Goal: Transaction & Acquisition: Purchase product/service

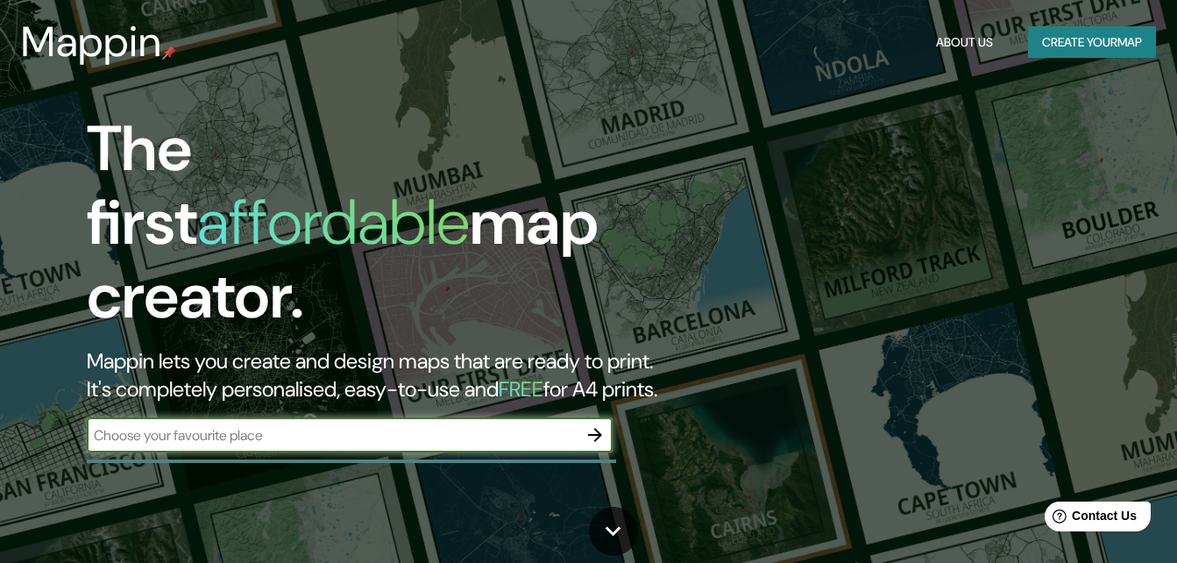
click at [334, 425] on input "text" at bounding box center [332, 435] width 491 height 20
type input "[GEOGRAPHIC_DATA]"
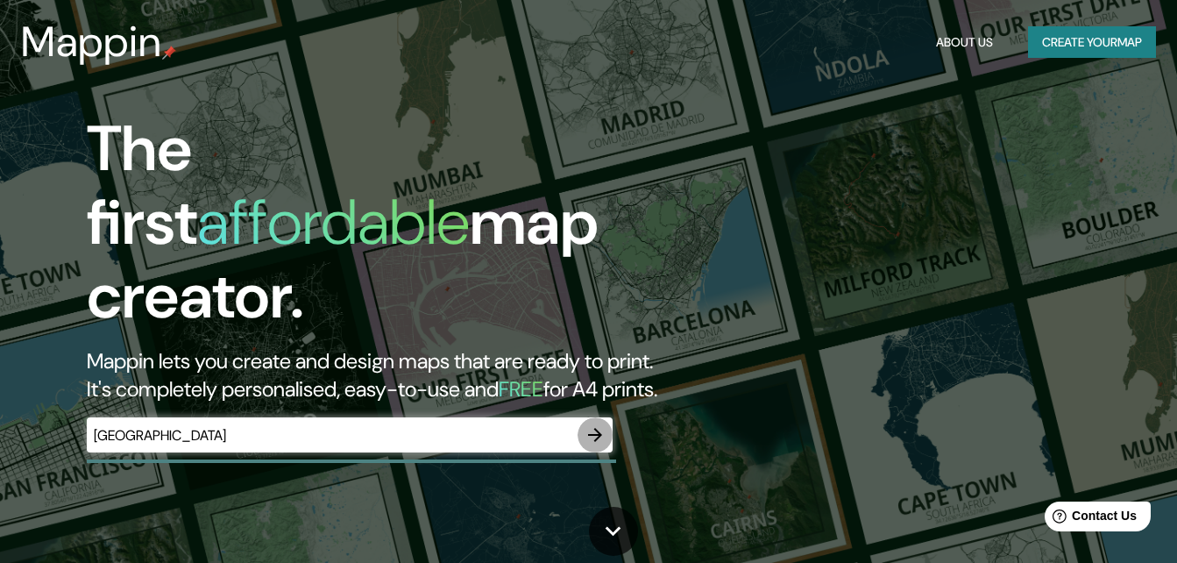
click at [598, 428] on icon "button" at bounding box center [595, 435] width 14 height 14
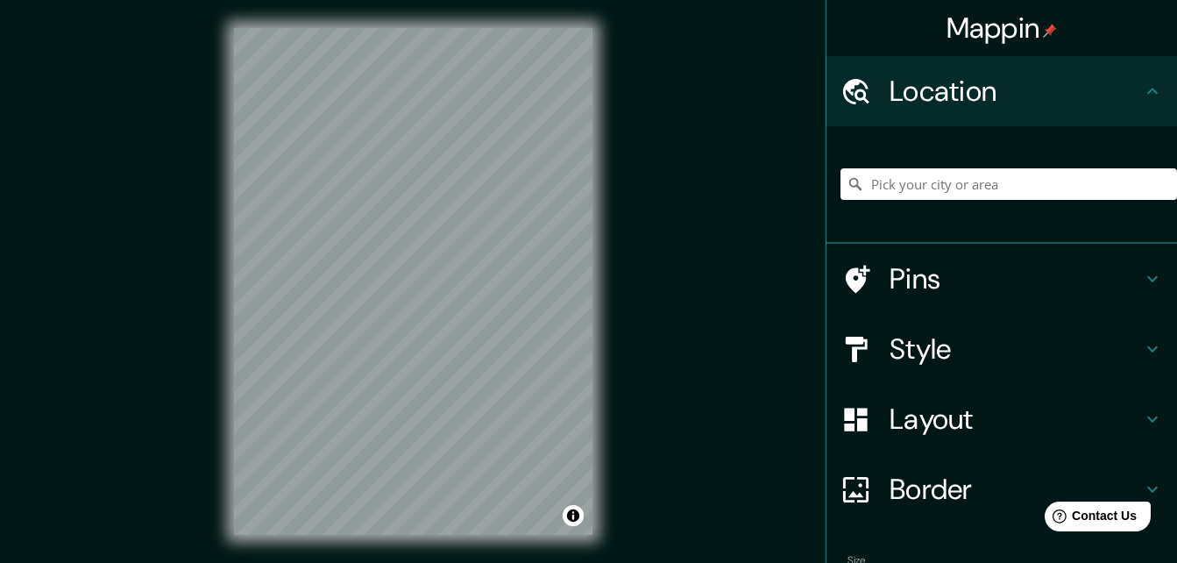
click at [612, 287] on div "© Mapbox © OpenStreetMap Improve this map" at bounding box center [413, 281] width 414 height 563
click at [984, 183] on input "Pick your city or area" at bounding box center [1008, 184] width 337 height 32
drag, startPoint x: 1070, startPoint y: 360, endPoint x: 1055, endPoint y: 350, distance: 18.2
click at [1064, 350] on h4 "Style" at bounding box center [1015, 348] width 252 height 35
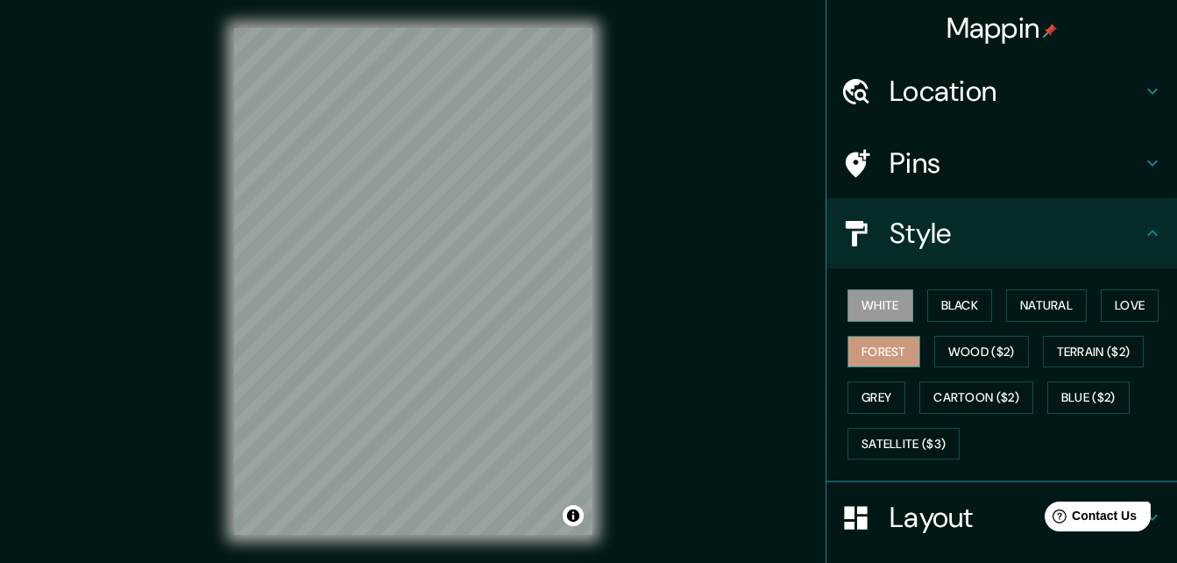
click at [876, 357] on button "Forest" at bounding box center [883, 352] width 73 height 32
click at [869, 315] on button "White" at bounding box center [880, 305] width 66 height 32
click at [959, 310] on button "Black" at bounding box center [960, 305] width 66 height 32
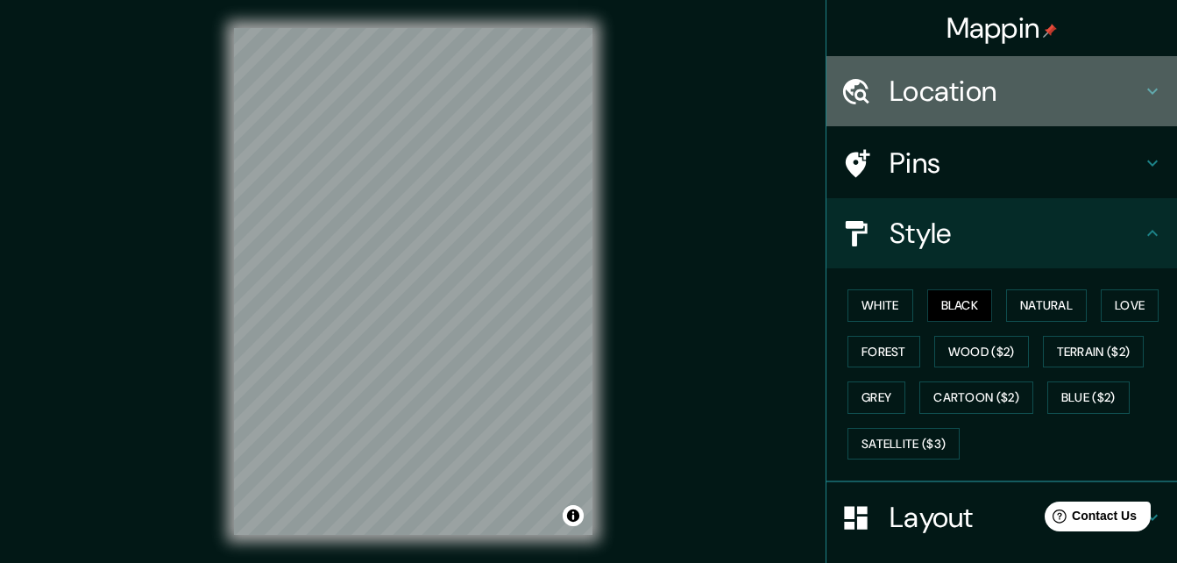
click at [893, 97] on h4 "Location" at bounding box center [1015, 91] width 252 height 35
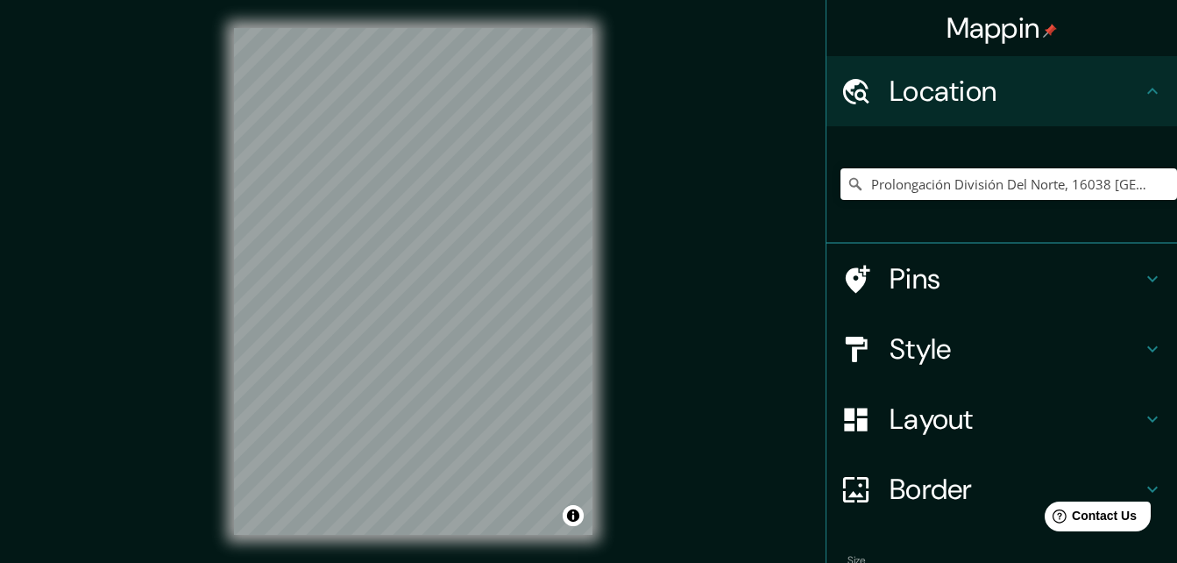
click at [954, 168] on div "Prolongación División Del Norte, [GEOGRAPHIC_DATA], [GEOGRAPHIC_DATA] Prolongac…" at bounding box center [1008, 184] width 337 height 88
click at [960, 189] on input "Prolongación División Del Norte, 16038 [GEOGRAPHIC_DATA], [GEOGRAPHIC_DATA]" at bounding box center [1008, 184] width 337 height 32
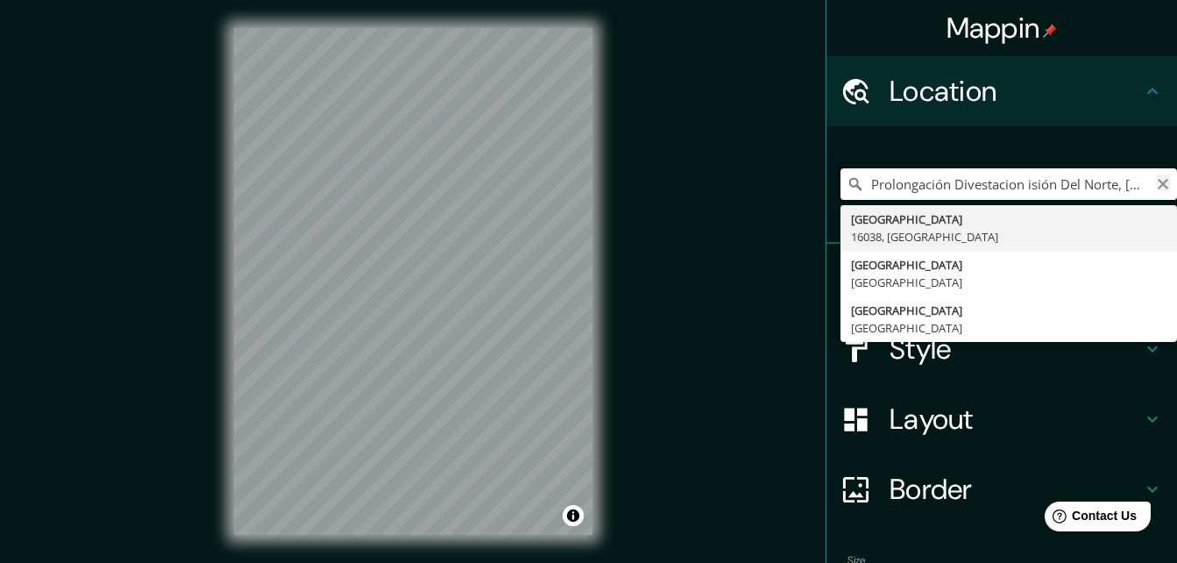
type input "Prolongación Divestacion isión Del Norte, [GEOGRAPHIC_DATA], [GEOGRAPHIC_DATA]"
click at [1158, 185] on icon "Clear" at bounding box center [1163, 184] width 11 height 11
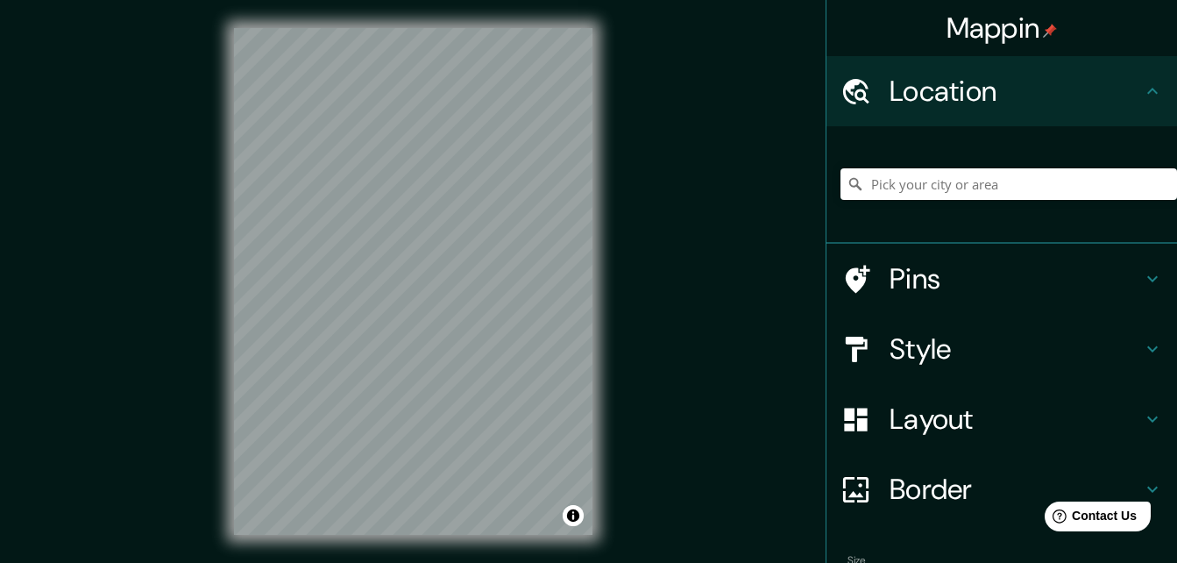
click at [1063, 145] on div "[GEOGRAPHIC_DATA] 16038, [GEOGRAPHIC_DATA] [GEOGRAPHIC_DATA] [GEOGRAPHIC_DATA] …" at bounding box center [1008, 184] width 337 height 88
click at [1052, 173] on input "Pick your city or area" at bounding box center [1008, 184] width 337 height 32
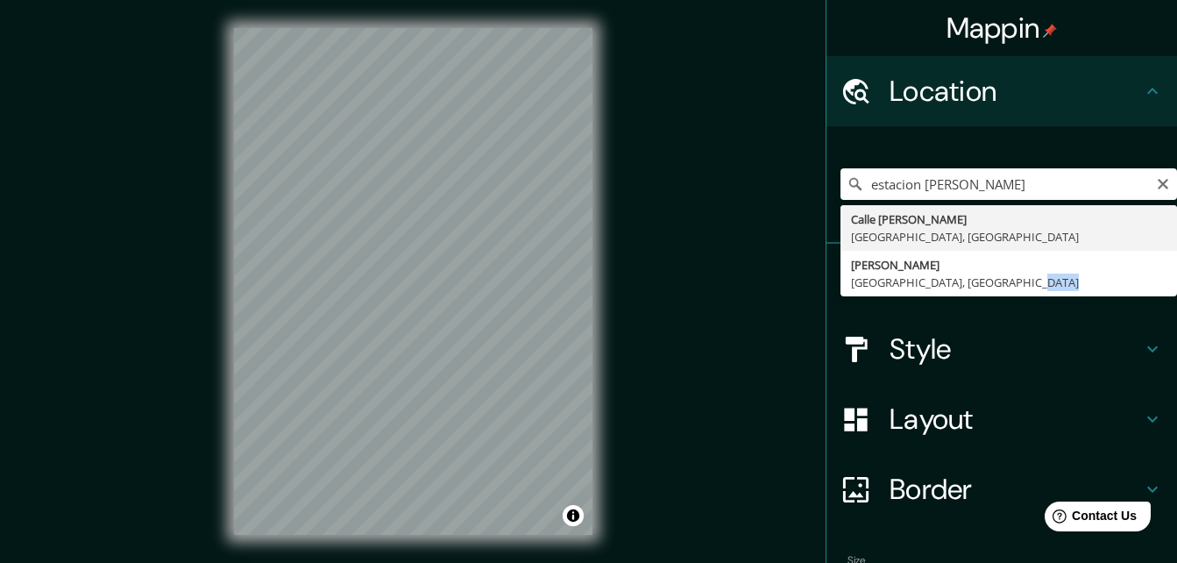
drag, startPoint x: 1040, startPoint y: 293, endPoint x: 1085, endPoint y: 301, distance: 45.5
click at [1085, 301] on ul "Location estacion francisco goytia [STREET_ADDRESS][PERSON_NAME][PERSON_NAME] P…" at bounding box center [1001, 363] width 351 height 614
drag, startPoint x: 1085, startPoint y: 301, endPoint x: 997, endPoint y: 269, distance: 93.4
type input "[PERSON_NAME], [GEOGRAPHIC_DATA], [GEOGRAPHIC_DATA]"
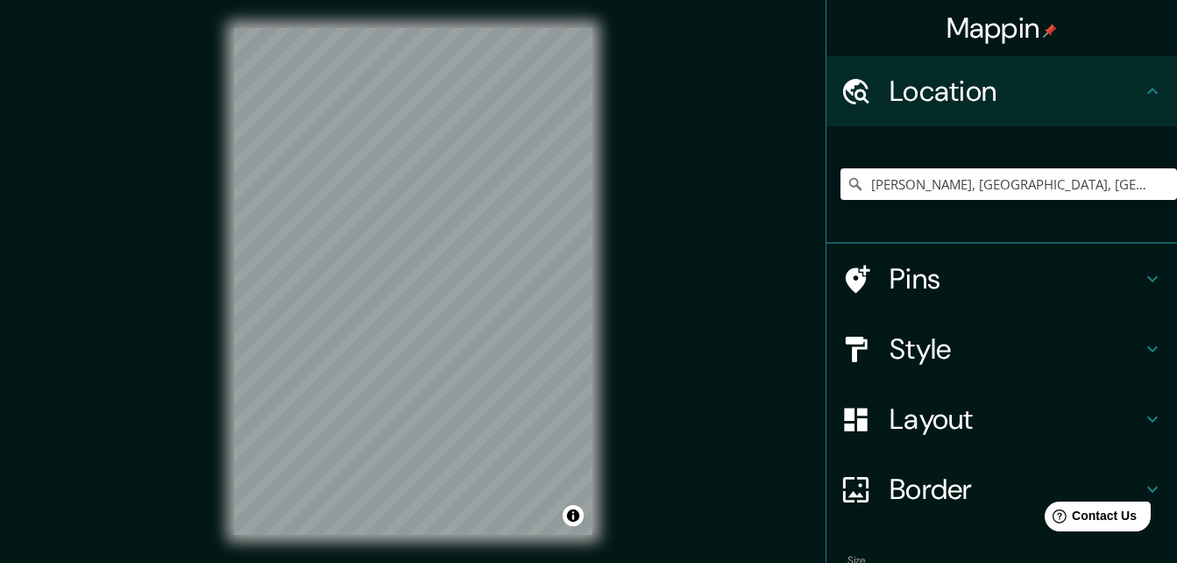
click at [890, 337] on h4 "Style" at bounding box center [1015, 348] width 252 height 35
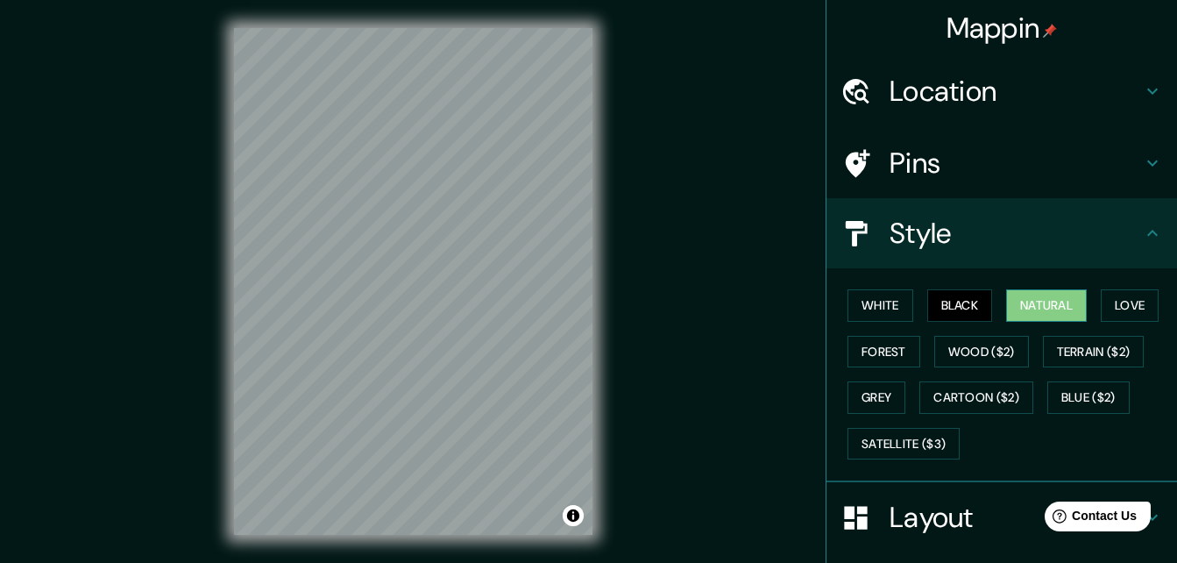
click at [1042, 303] on button "Natural" at bounding box center [1046, 305] width 81 height 32
click at [1128, 321] on button "Love" at bounding box center [1130, 305] width 58 height 32
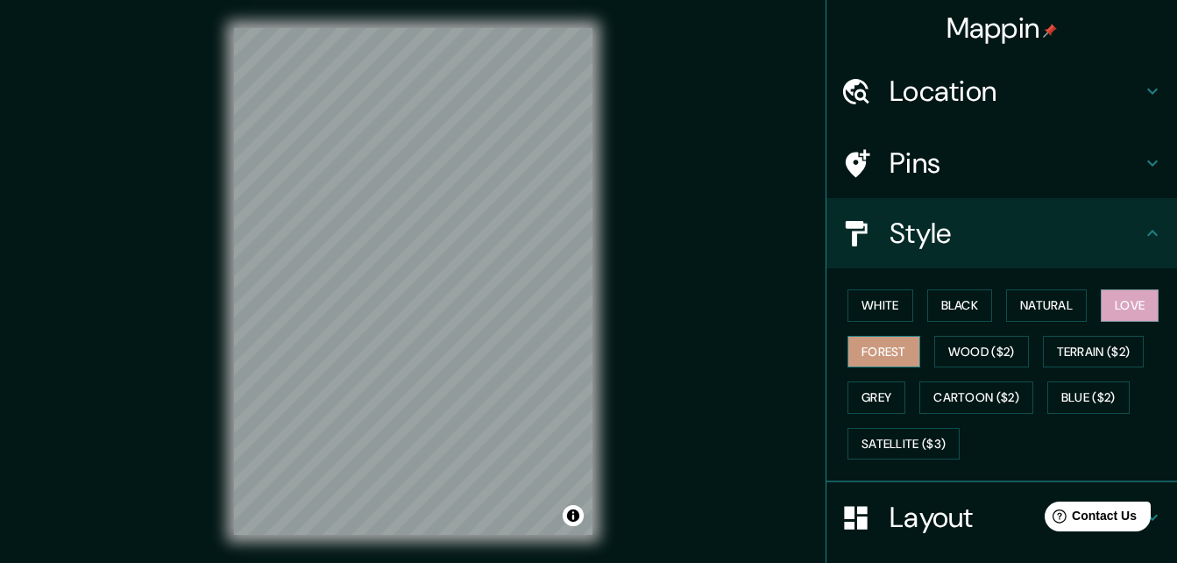
click at [847, 346] on button "Forest" at bounding box center [883, 352] width 73 height 32
click at [883, 394] on button "Grey" at bounding box center [876, 397] width 58 height 32
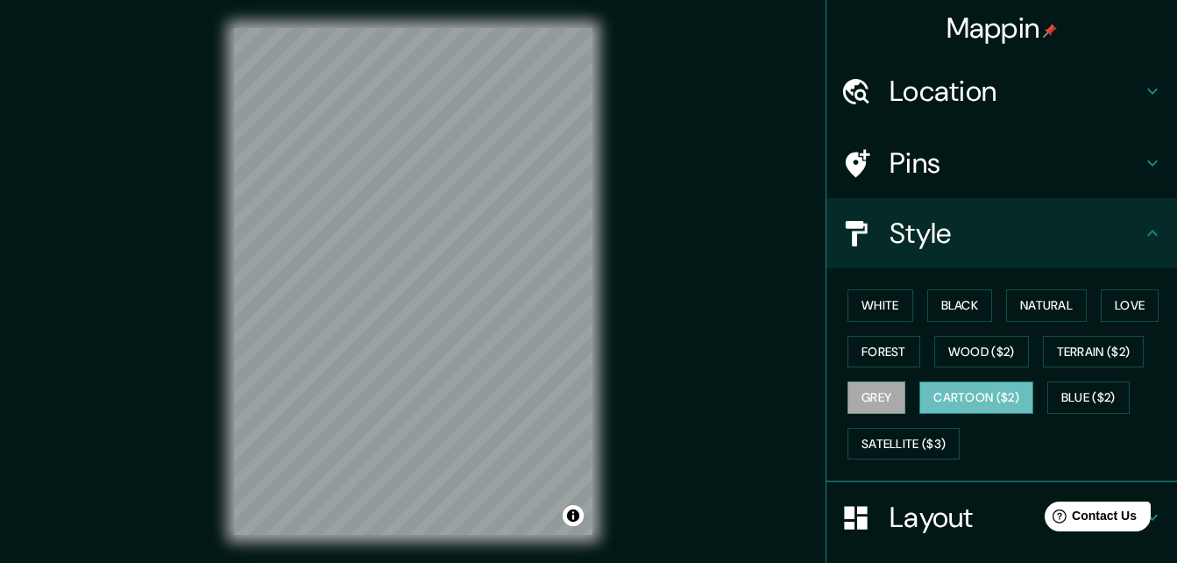
click at [944, 401] on button "Cartoon ($2)" at bounding box center [976, 397] width 114 height 32
click at [1064, 399] on button "Blue ($2)" at bounding box center [1088, 397] width 82 height 32
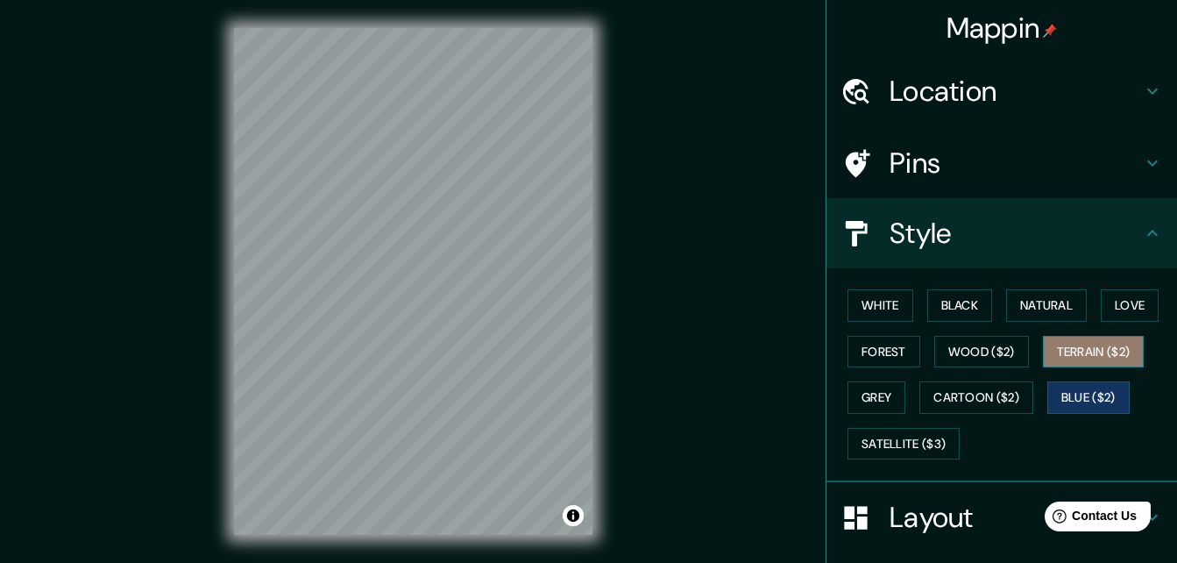
click at [1069, 354] on button "Terrain ($2)" at bounding box center [1094, 352] width 102 height 32
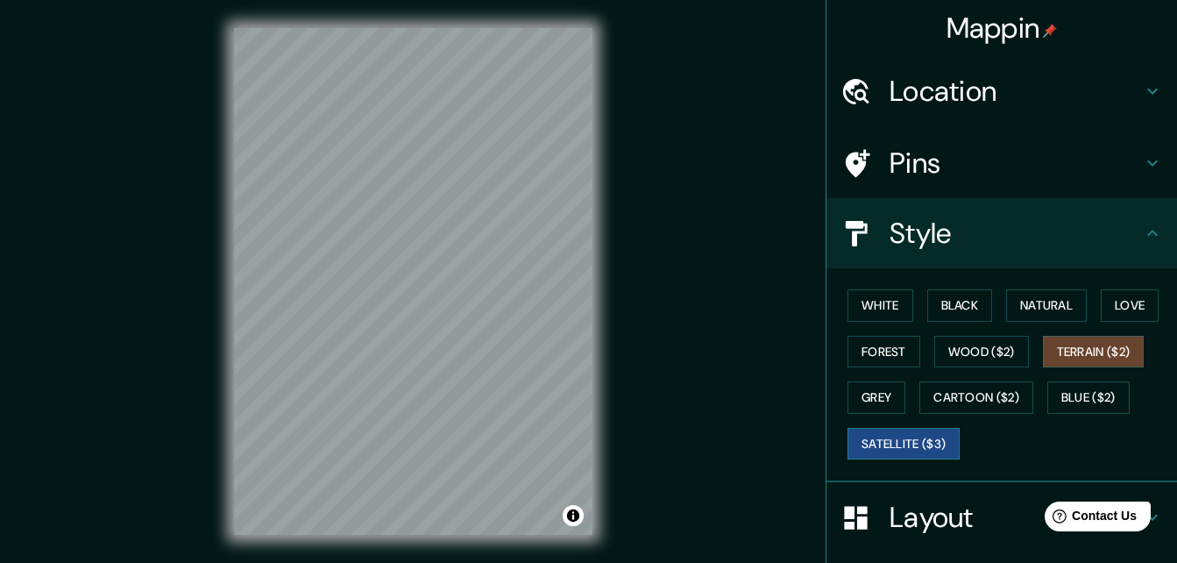
click at [898, 453] on button "Satellite ($3)" at bounding box center [903, 444] width 112 height 32
click at [886, 301] on button "White" at bounding box center [880, 305] width 66 height 32
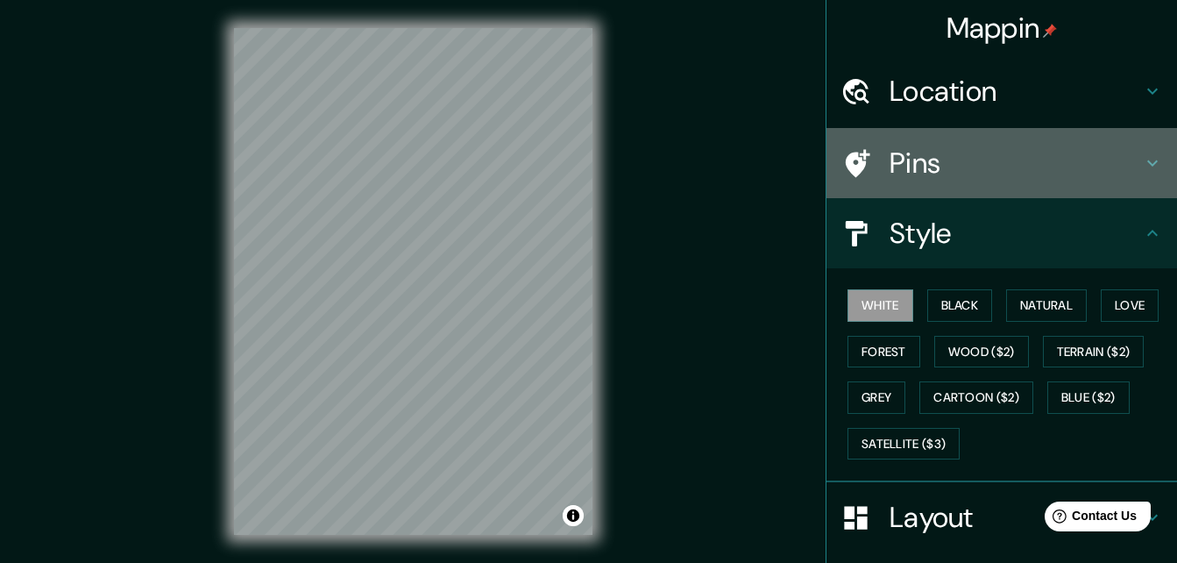
click at [1016, 180] on div "Pins" at bounding box center [1001, 163] width 351 height 70
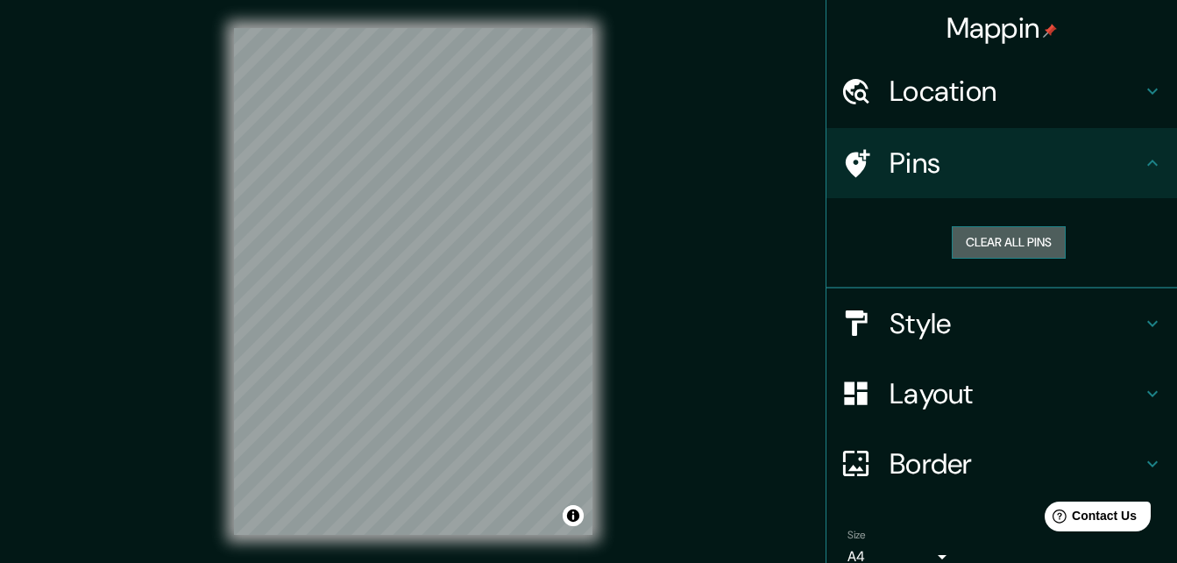
click at [1003, 248] on button "Clear all pins" at bounding box center [1009, 242] width 114 height 32
click at [963, 471] on h4 "Border" at bounding box center [1015, 463] width 252 height 35
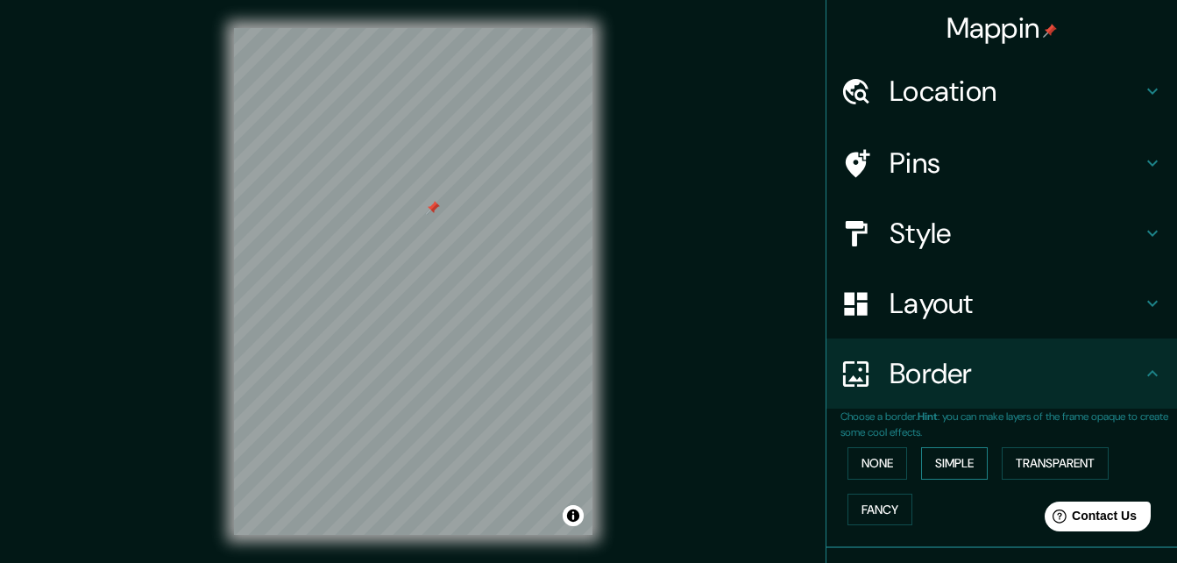
click at [939, 471] on button "Simple" at bounding box center [954, 463] width 67 height 32
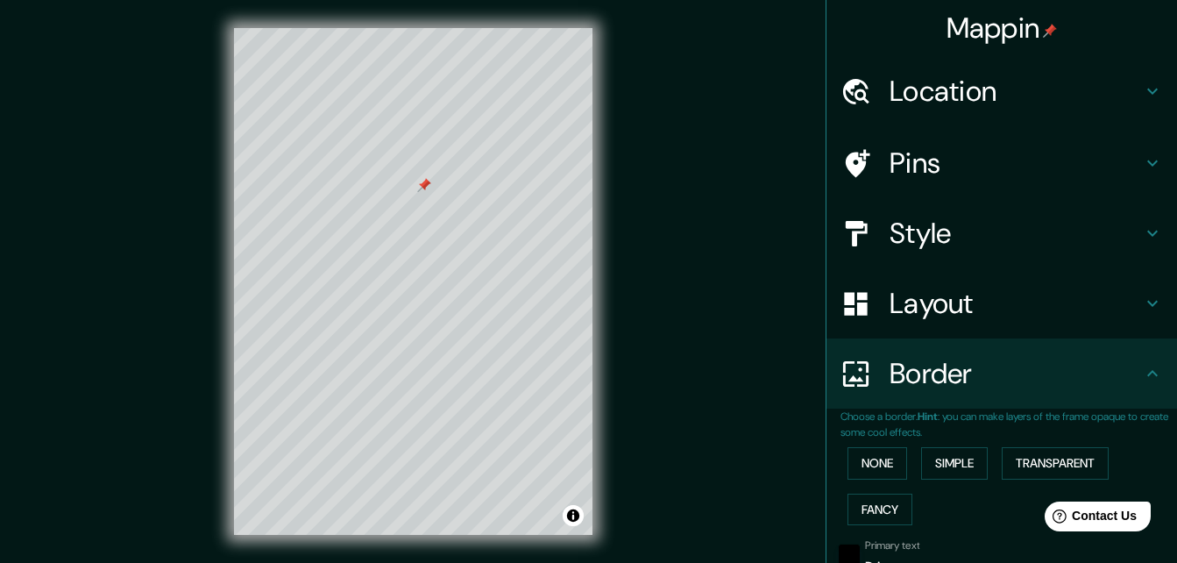
drag, startPoint x: 227, startPoint y: 129, endPoint x: 712, endPoint y: 197, distance: 489.4
click at [712, 197] on div "Mappin Location [PERSON_NAME], [GEOGRAPHIC_DATA], [GEOGRAPHIC_DATA] Pins Style …" at bounding box center [588, 295] width 1177 height 591
click at [958, 459] on button "Simple" at bounding box center [954, 463] width 67 height 32
type input "164"
type input "33"
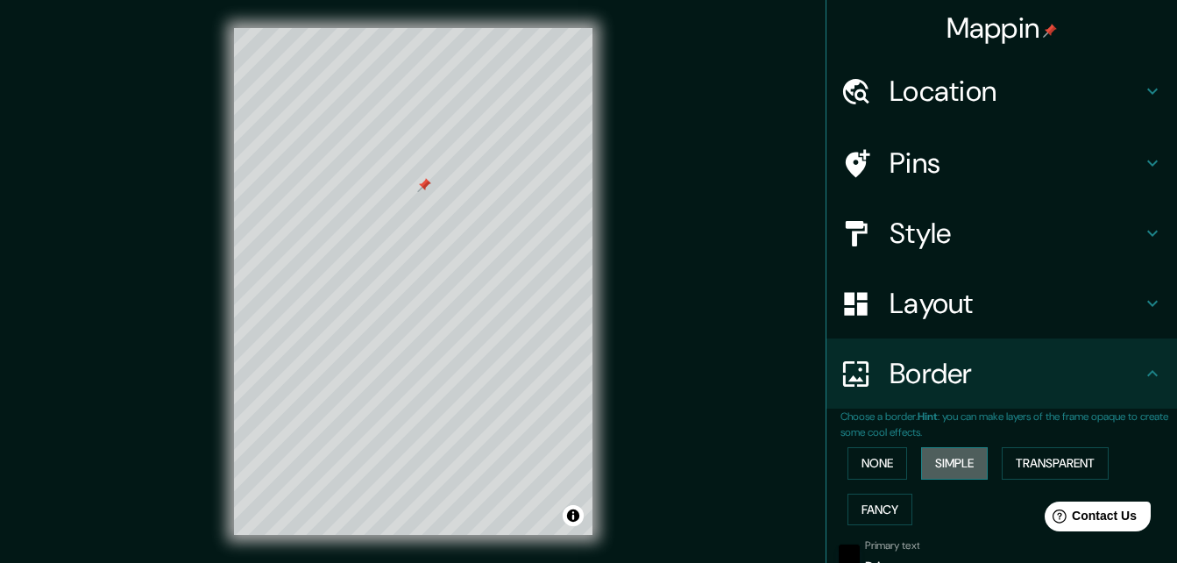
click at [958, 459] on button "Simple" at bounding box center [954, 463] width 67 height 32
type input "164"
type input "33"
click at [847, 454] on button "None" at bounding box center [877, 463] width 60 height 32
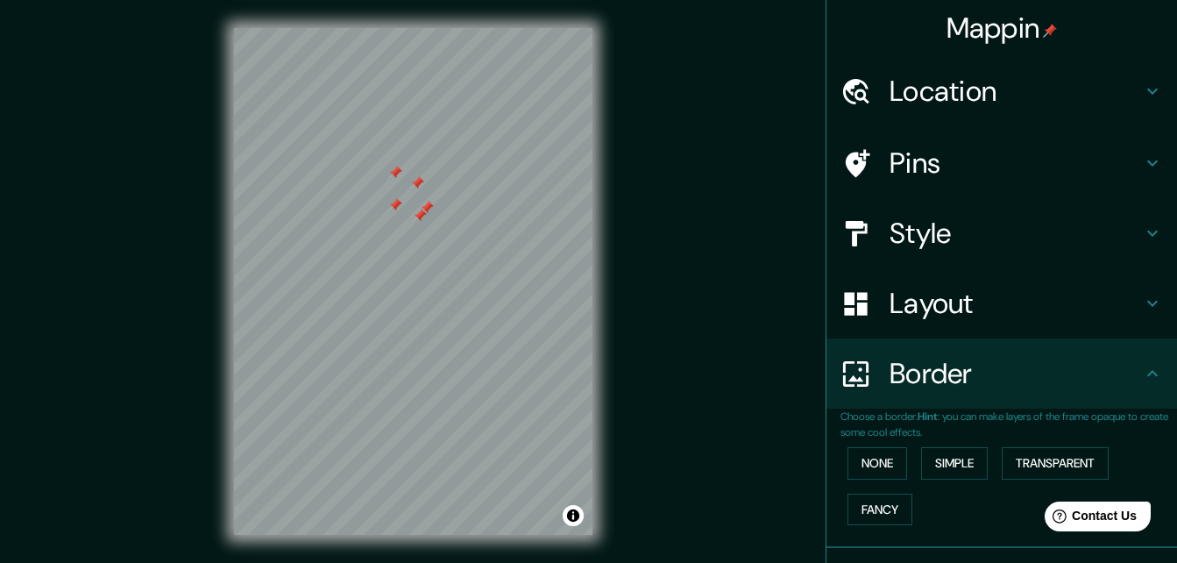
click at [427, 210] on div at bounding box center [427, 208] width 14 height 14
click at [422, 218] on div at bounding box center [420, 216] width 14 height 14
click at [876, 470] on button "None" at bounding box center [877, 463] width 60 height 32
click at [414, 214] on div at bounding box center [414, 209] width 14 height 14
drag, startPoint x: 862, startPoint y: 465, endPoint x: 785, endPoint y: 450, distance: 78.7
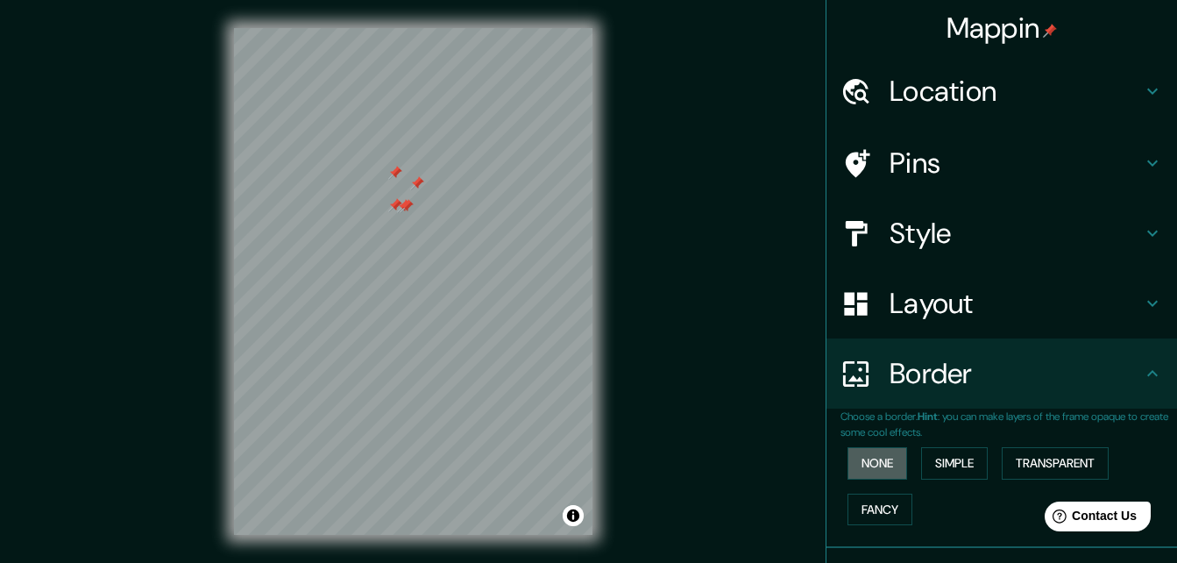
click at [860, 468] on button "None" at bounding box center [877, 463] width 60 height 32
click at [403, 210] on div at bounding box center [407, 206] width 14 height 14
click at [405, 209] on div at bounding box center [404, 206] width 14 height 14
click at [394, 208] on div at bounding box center [395, 205] width 14 height 14
click at [422, 188] on div at bounding box center [417, 183] width 14 height 14
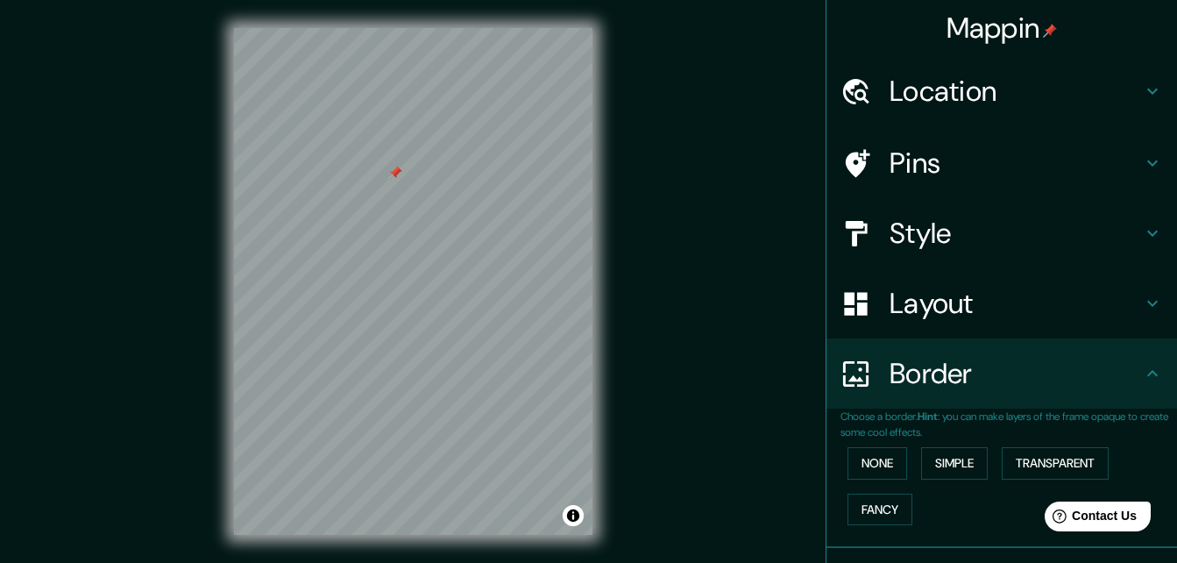
click at [957, 386] on h4 "Border" at bounding box center [1015, 373] width 252 height 35
click at [1145, 382] on icon at bounding box center [1152, 373] width 21 height 21
click at [964, 471] on button "Simple" at bounding box center [954, 463] width 67 height 32
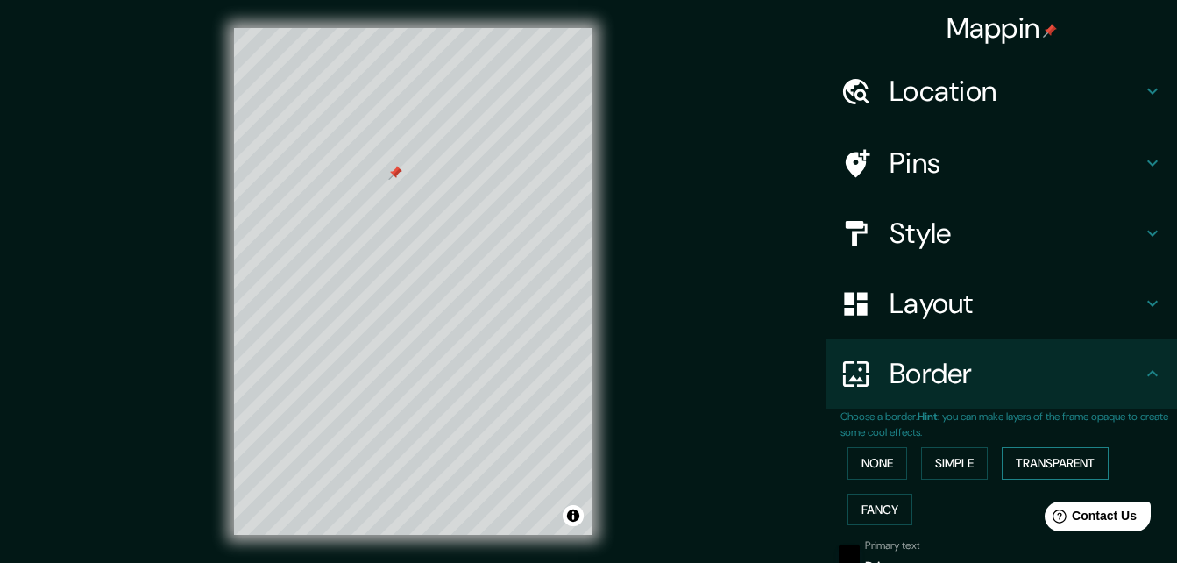
click at [1042, 464] on button "Transparent" at bounding box center [1055, 463] width 107 height 32
click at [875, 520] on button "Fancy" at bounding box center [879, 509] width 65 height 32
click at [876, 464] on button "None" at bounding box center [877, 463] width 60 height 32
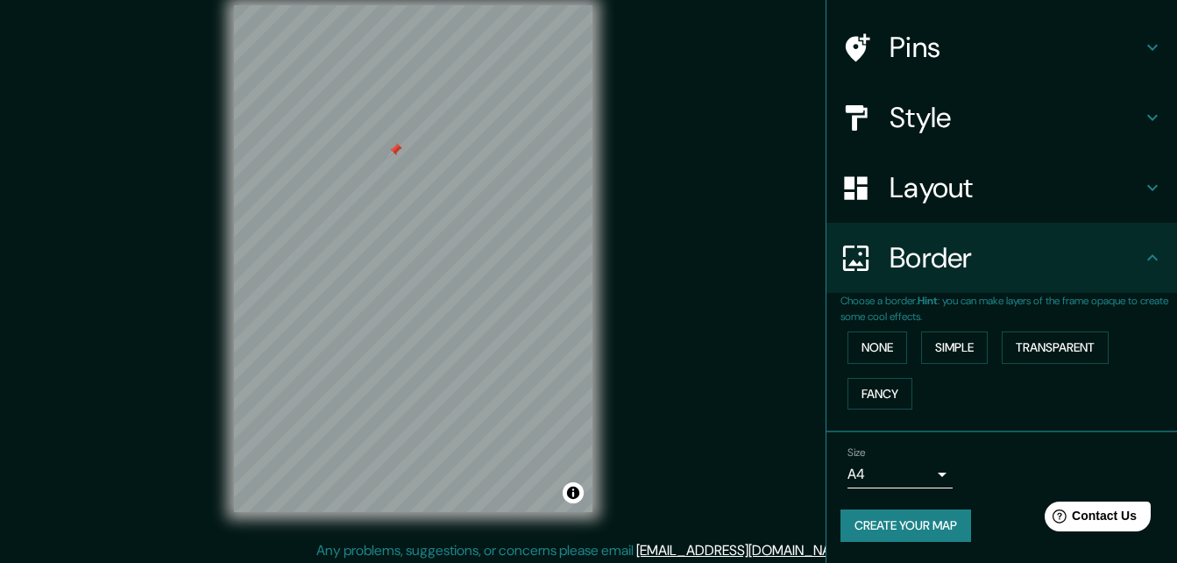
scroll to position [28, 0]
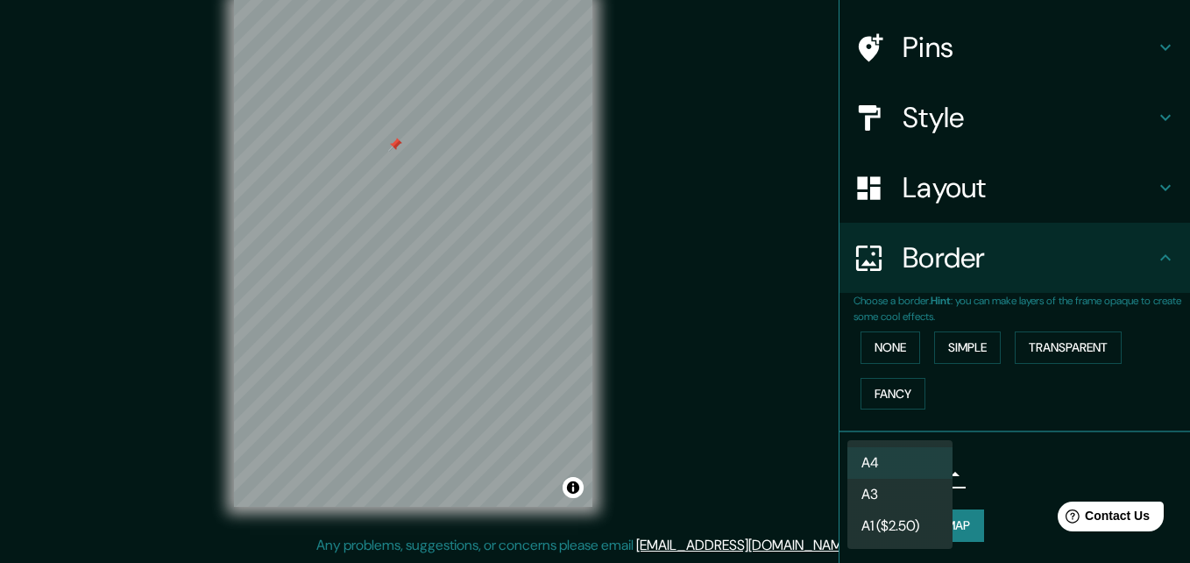
click at [925, 477] on body "Mappin Location [PERSON_NAME], [GEOGRAPHIC_DATA], [GEOGRAPHIC_DATA] Pins Style …" at bounding box center [595, 253] width 1190 height 563
click at [907, 487] on li "A3" at bounding box center [899, 494] width 105 height 32
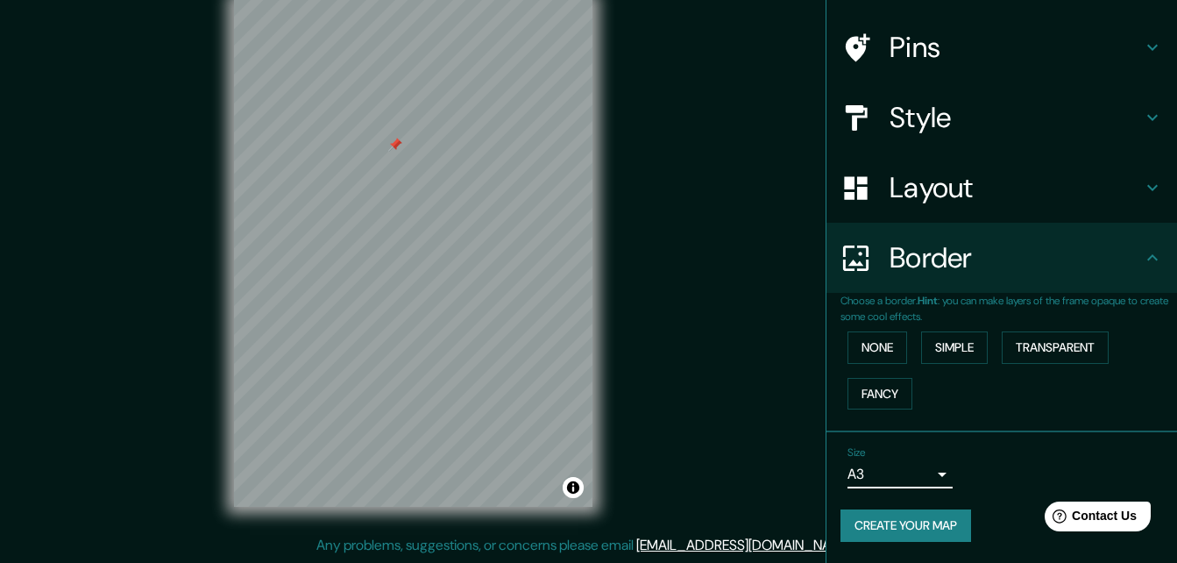
click at [917, 485] on body "Mappin Location [PERSON_NAME], [GEOGRAPHIC_DATA], [GEOGRAPHIC_DATA] Pins Style …" at bounding box center [588, 253] width 1177 height 563
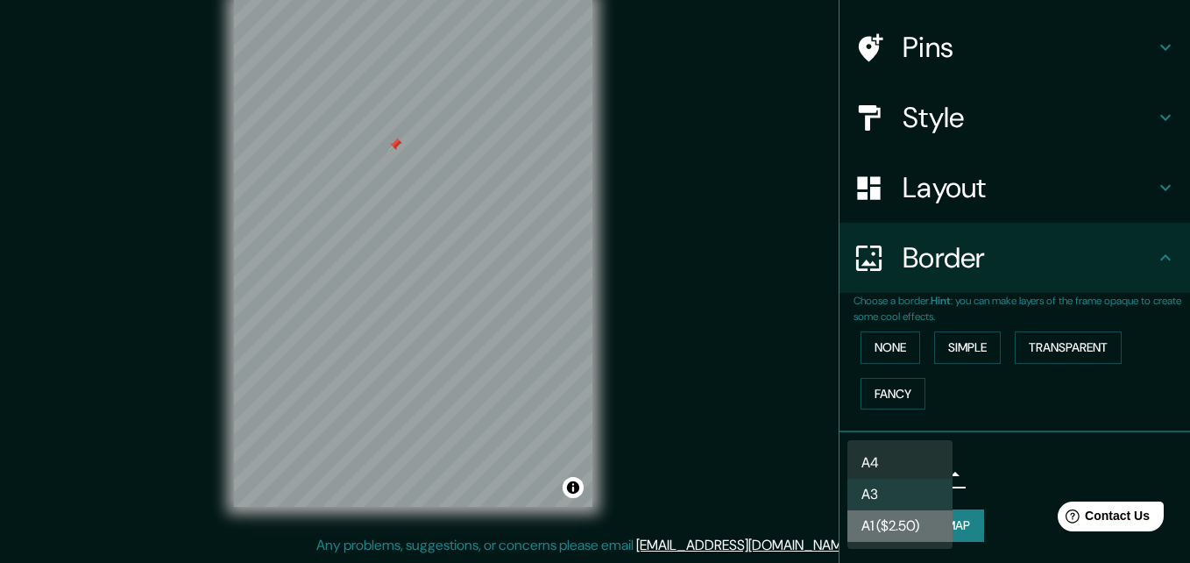
click at [917, 522] on li "A1 ($2.50)" at bounding box center [899, 526] width 105 height 32
click at [913, 479] on body "Mappin Location [PERSON_NAME], [GEOGRAPHIC_DATA], [GEOGRAPHIC_DATA] Pins Style …" at bounding box center [595, 253] width 1190 height 563
click at [882, 440] on ul "A4 A3 A1 ($2.50)" at bounding box center [899, 494] width 105 height 109
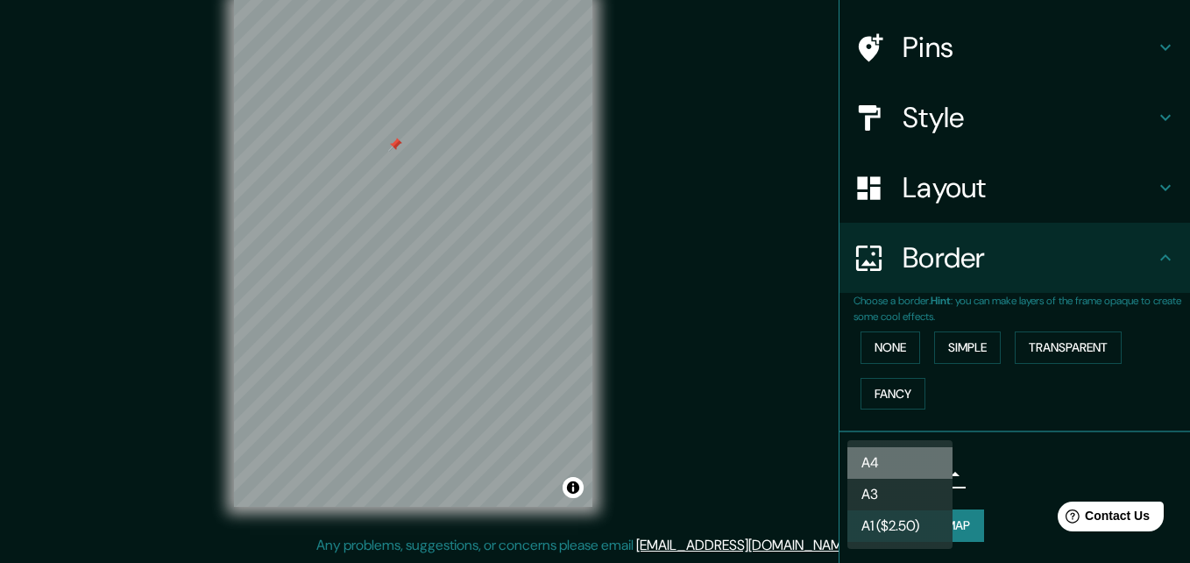
click at [888, 456] on li "A4" at bounding box center [899, 463] width 105 height 32
type input "single"
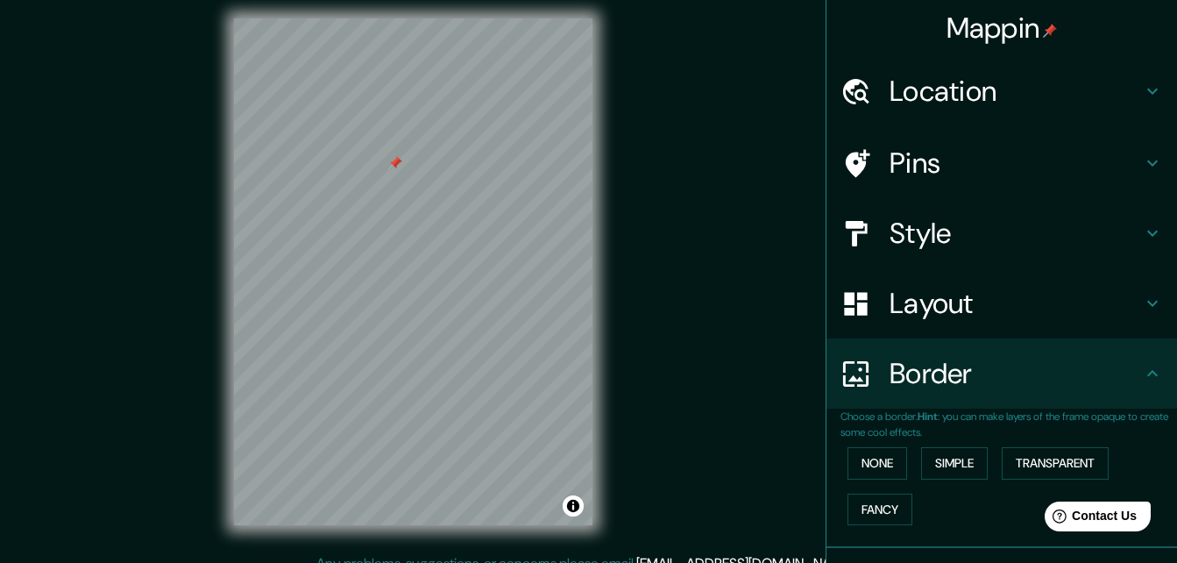
scroll to position [0, 0]
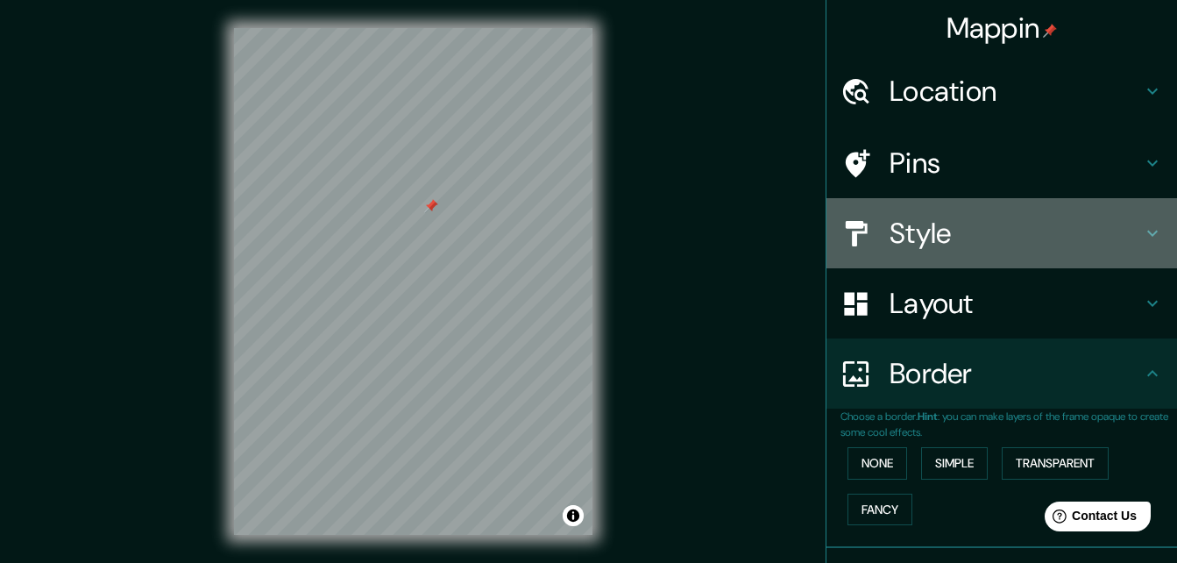
click at [889, 237] on h4 "Style" at bounding box center [1015, 233] width 252 height 35
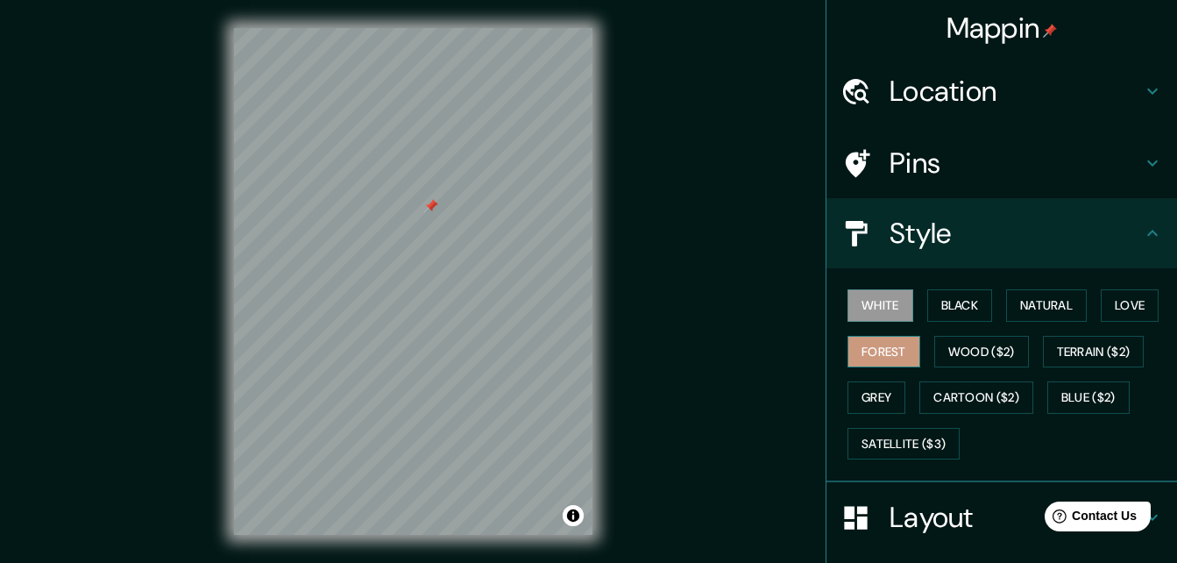
click at [852, 347] on button "Forest" at bounding box center [883, 352] width 73 height 32
click at [927, 314] on button "Black" at bounding box center [960, 305] width 66 height 32
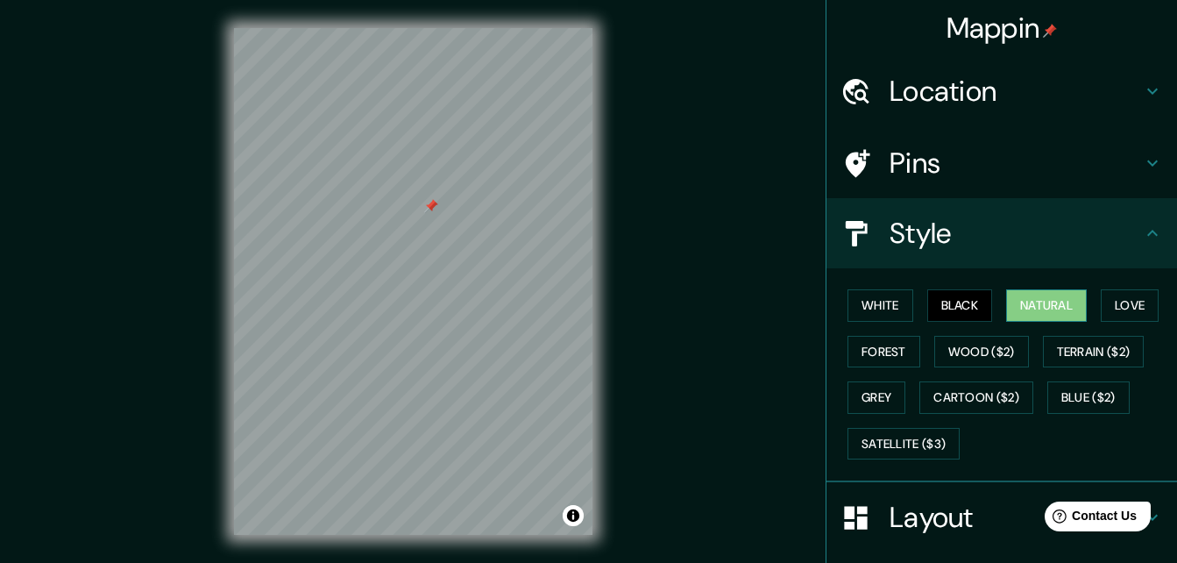
click at [1047, 313] on button "Natural" at bounding box center [1046, 305] width 81 height 32
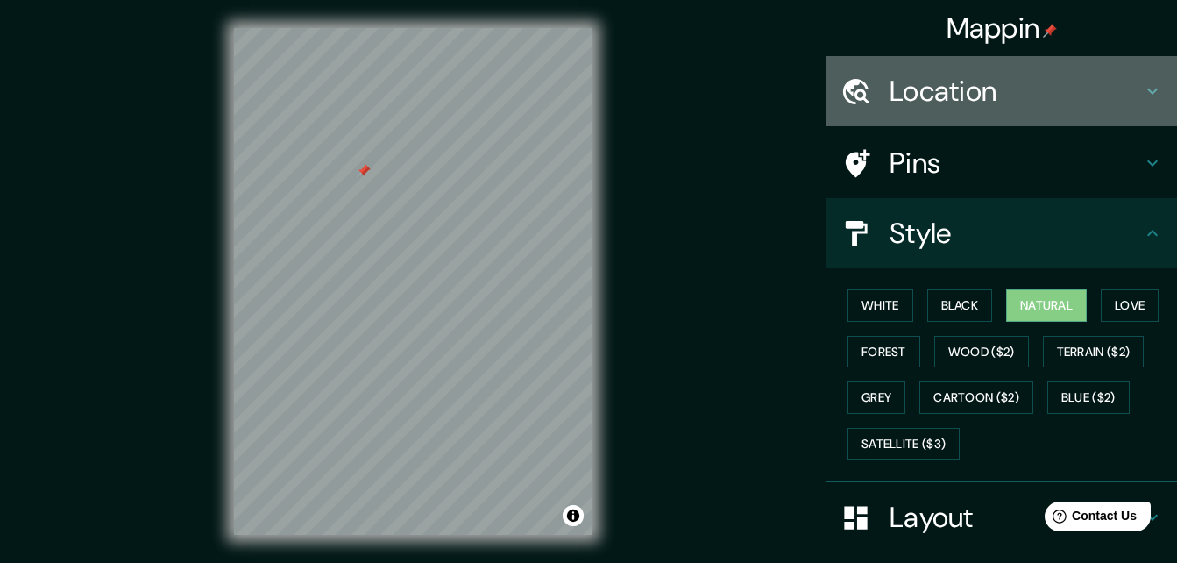
click at [916, 110] on div "Location" at bounding box center [1001, 91] width 351 height 70
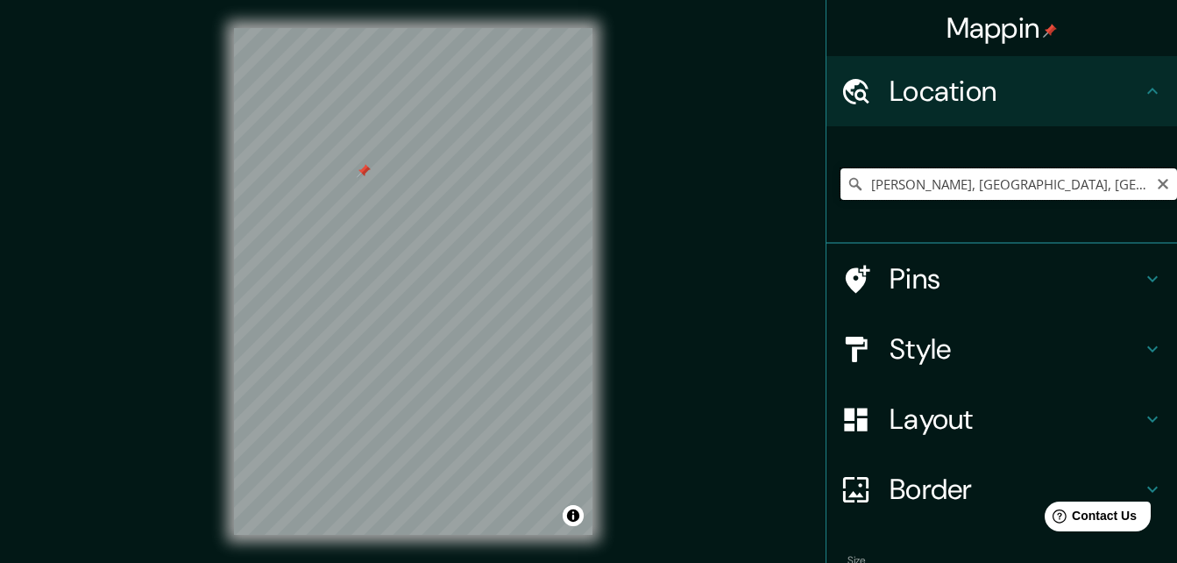
click at [947, 179] on input "[PERSON_NAME], [GEOGRAPHIC_DATA], [GEOGRAPHIC_DATA]" at bounding box center [1008, 184] width 337 height 32
click at [1156, 182] on icon "Clear" at bounding box center [1163, 184] width 14 height 14
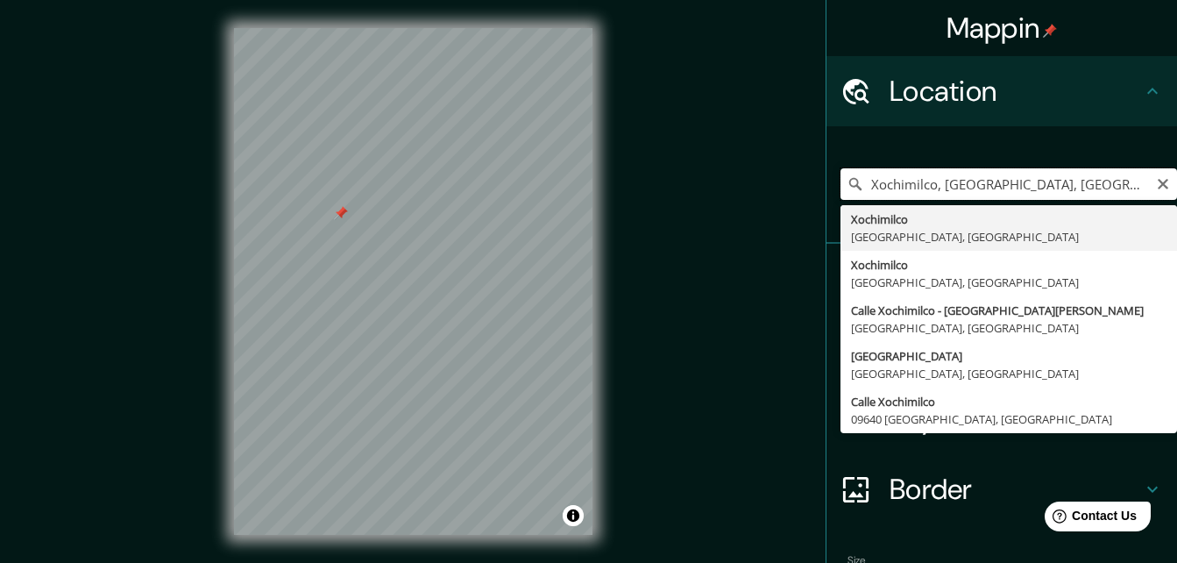
type input "Xochimilco, [GEOGRAPHIC_DATA], [GEOGRAPHIC_DATA]"
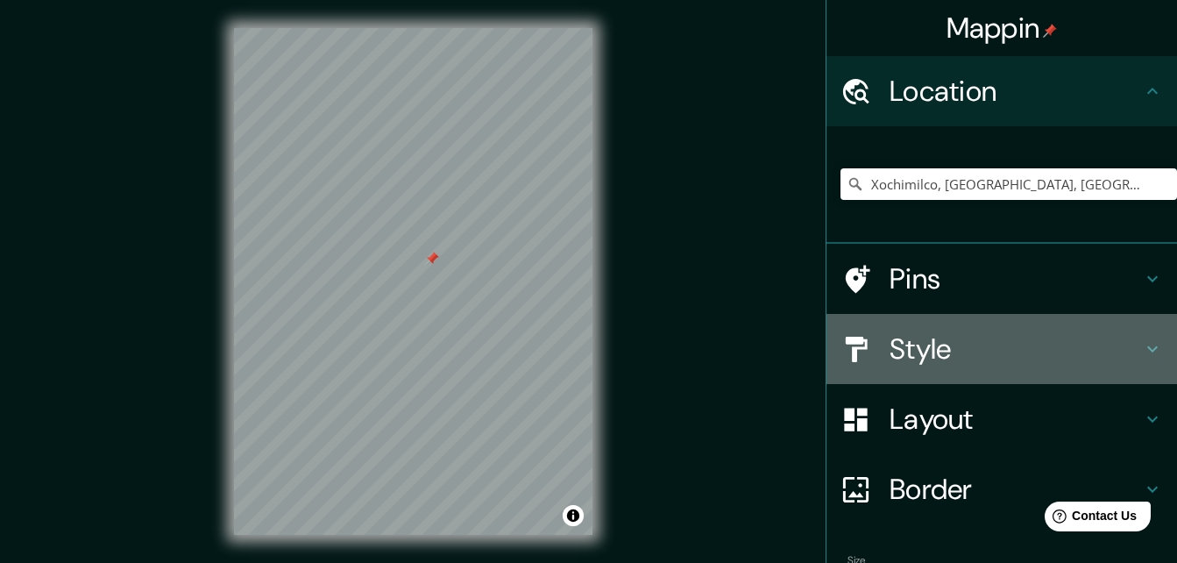
click at [921, 337] on h4 "Style" at bounding box center [1015, 348] width 252 height 35
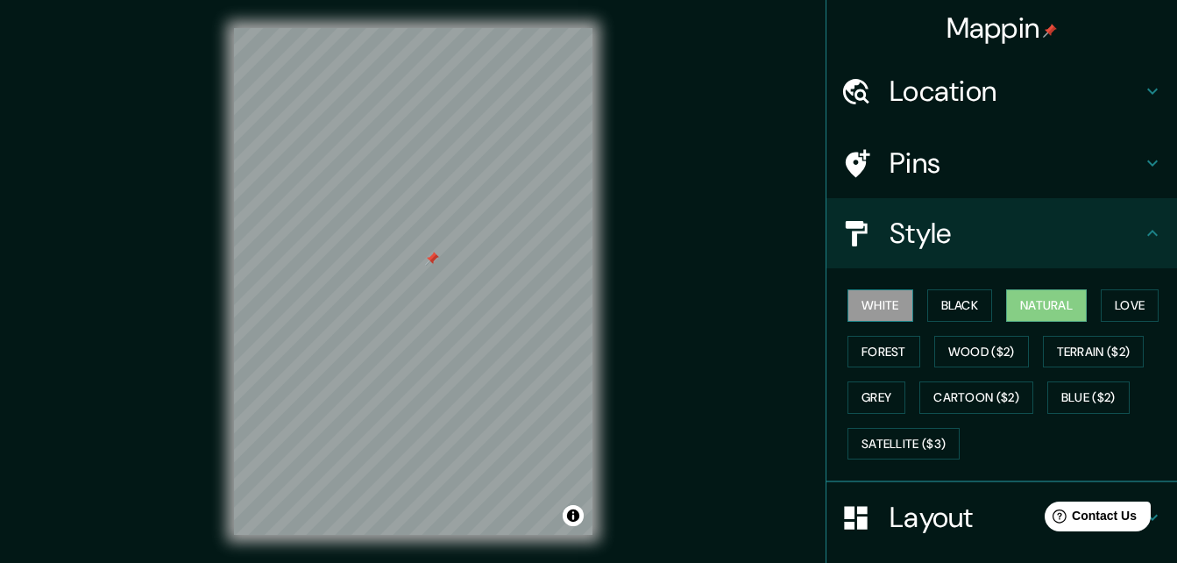
click at [877, 320] on button "White" at bounding box center [880, 305] width 66 height 32
click at [1032, 317] on button "Natural" at bounding box center [1046, 305] width 81 height 32
click at [871, 305] on button "White" at bounding box center [880, 305] width 66 height 32
click at [1051, 310] on button "Natural" at bounding box center [1046, 305] width 81 height 32
click at [879, 307] on button "White" at bounding box center [880, 305] width 66 height 32
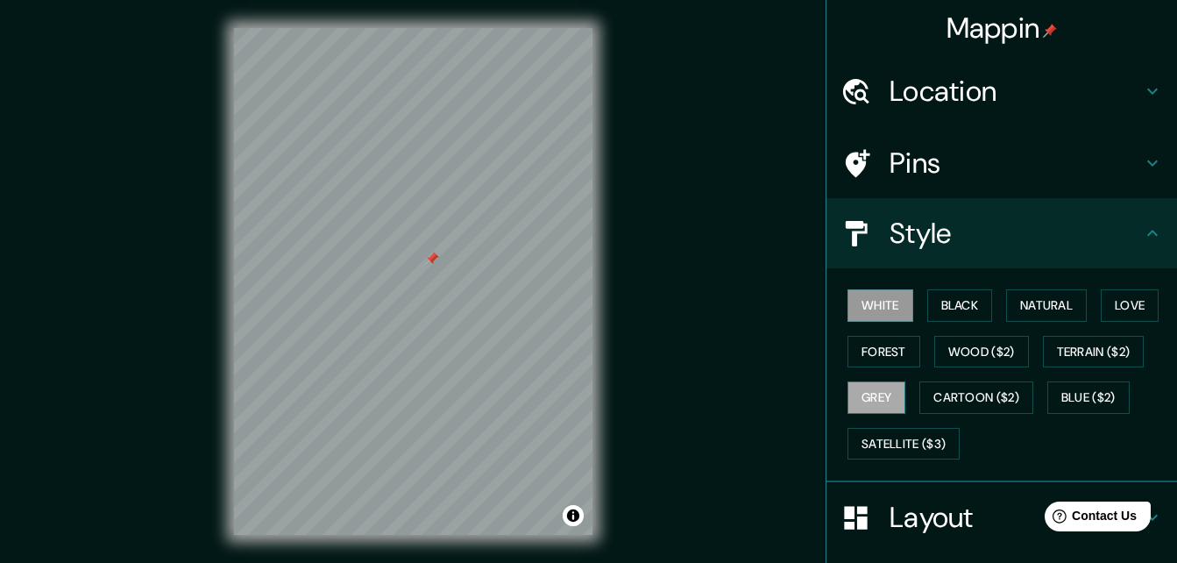
click at [861, 393] on button "Grey" at bounding box center [876, 397] width 58 height 32
